Goal: Find specific page/section: Find specific page/section

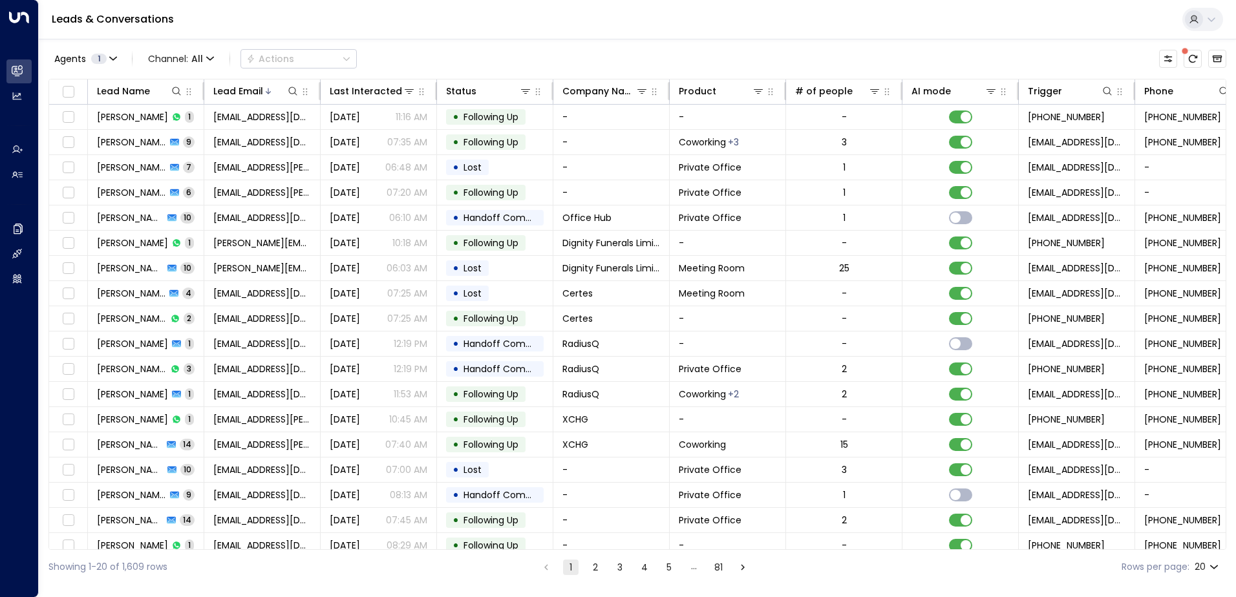
drag, startPoint x: 265, startPoint y: 58, endPoint x: 419, endPoint y: 37, distance: 155.4
click at [419, 37] on div "Leads & Conversations" at bounding box center [638, 19] width 1198 height 39
drag, startPoint x: 273, startPoint y: 58, endPoint x: 510, endPoint y: 25, distance: 239.5
click at [510, 25] on div "Leads & Conversations" at bounding box center [638, 19] width 1198 height 39
click at [290, 90] on icon at bounding box center [293, 91] width 10 height 10
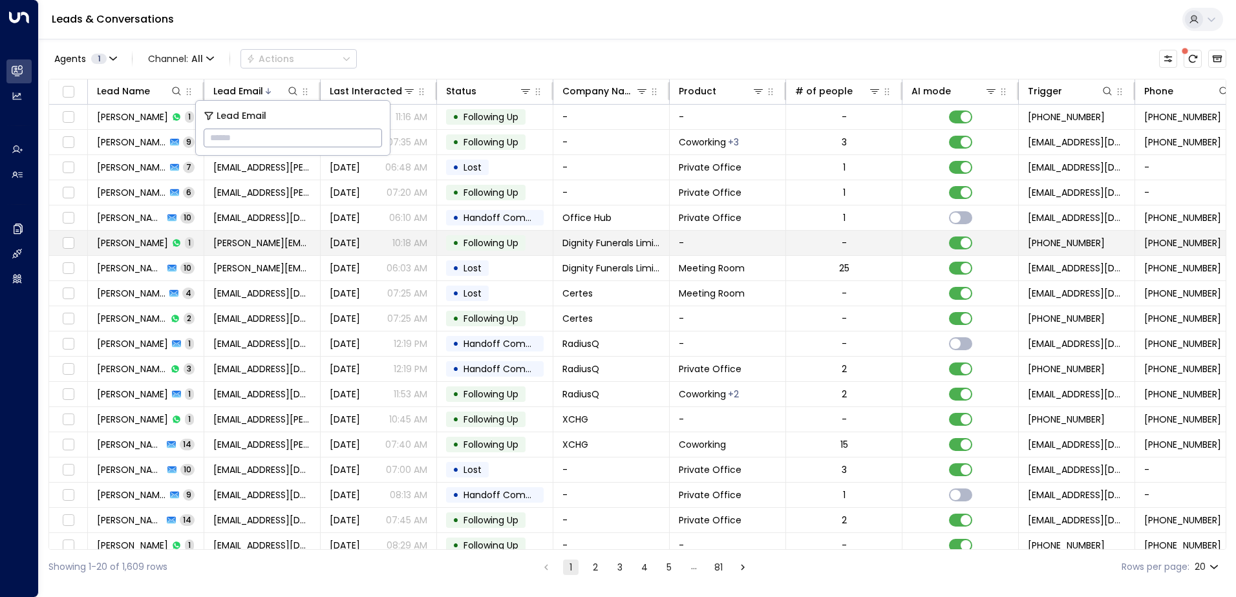
type input "**********"
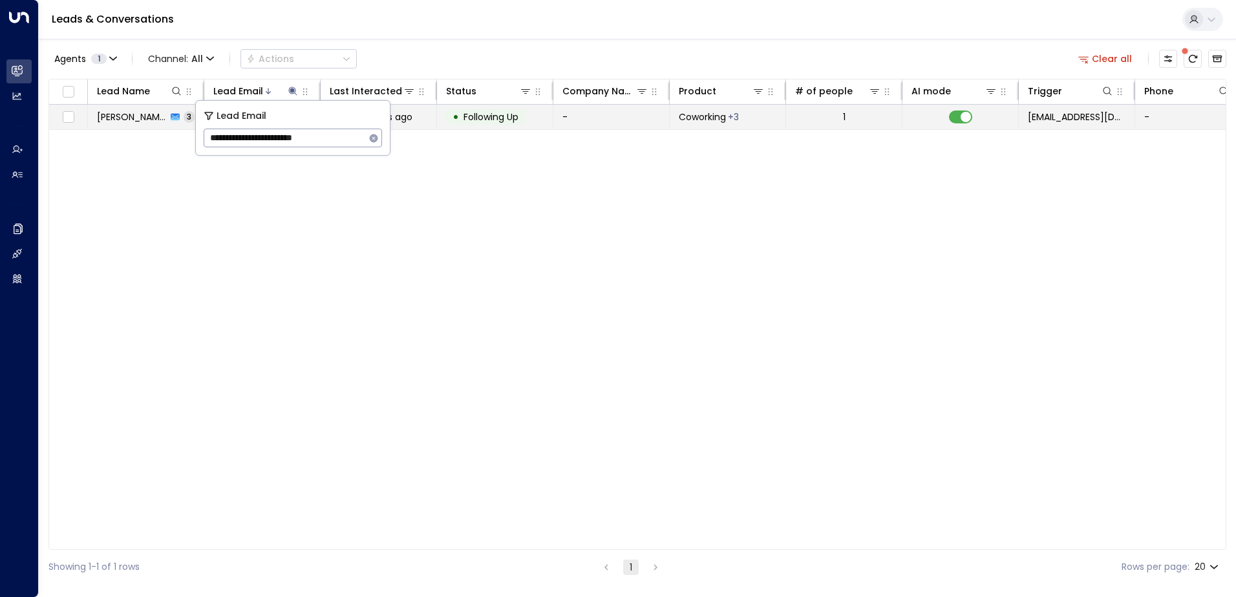
click at [493, 118] on span "Following Up" at bounding box center [491, 117] width 55 height 13
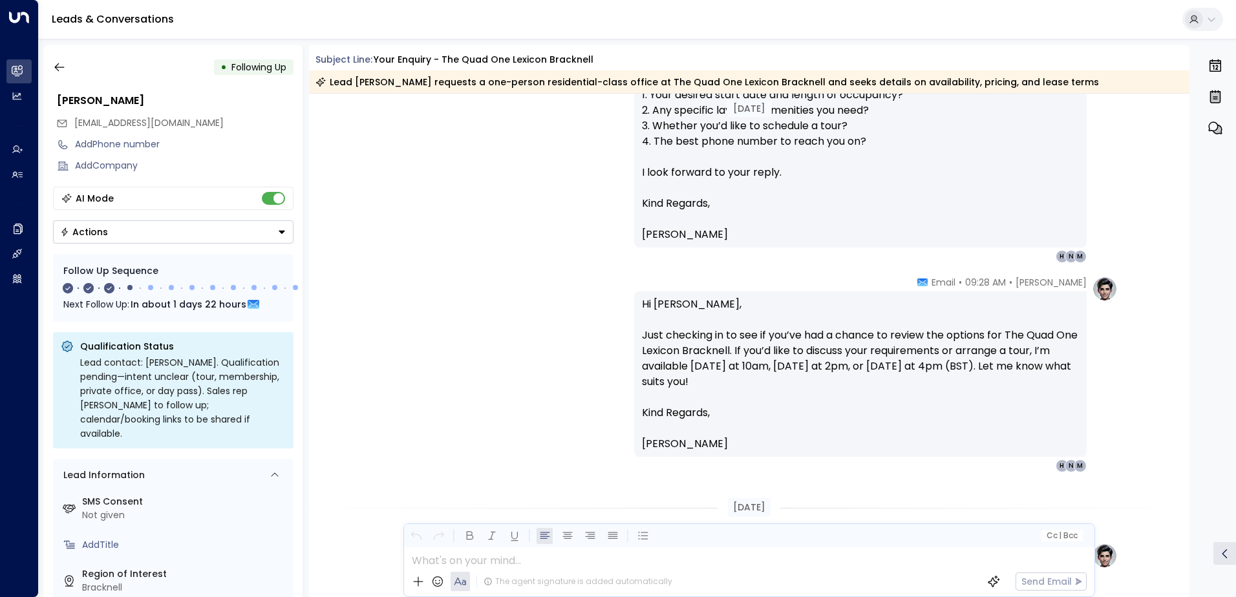
scroll to position [709, 0]
click at [59, 69] on icon "button" at bounding box center [59, 67] width 13 height 13
